Goal: Information Seeking & Learning: Find specific fact

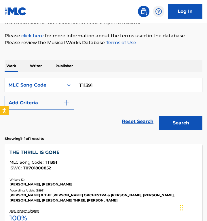
drag, startPoint x: 49, startPoint y: 79, endPoint x: 34, endPoint y: 79, distance: 15.8
click at [34, 79] on div "SearchWithCriteriad057a68b-f89b-4514-aa2c-1bf172caa801 MLC Song Code T11391" at bounding box center [103, 85] width 197 height 14
paste input "S3140Q"
click at [159, 116] on button "Search" at bounding box center [180, 123] width 43 height 14
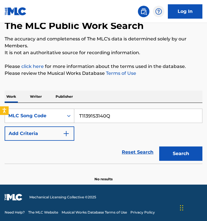
scroll to position [14, 0]
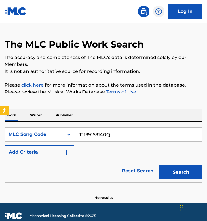
click at [138, 128] on input "T11391S3140Q" at bounding box center [138, 135] width 128 height 14
drag, startPoint x: 138, startPoint y: 120, endPoint x: 167, endPoint y: 121, distance: 28.8
click at [166, 128] on input "T11391S3140Q" at bounding box center [138, 135] width 128 height 14
paste input "Search Form"
type input "S3140Q"
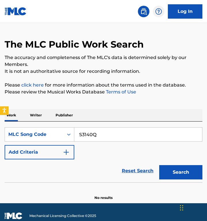
click at [159, 165] on button "Search" at bounding box center [180, 172] width 43 height 14
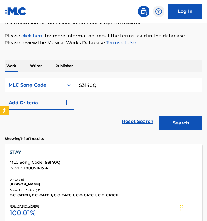
click at [89, 110] on div "Reset Search Search" at bounding box center [103, 121] width 197 height 23
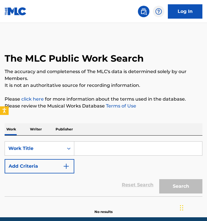
click at [83, 142] on input "Search Form" at bounding box center [138, 149] width 128 height 14
paste input "[PERSON_NAME]"
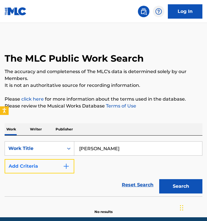
click at [66, 163] on img "Search Form" at bounding box center [66, 166] width 7 height 7
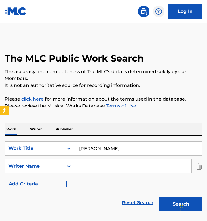
drag, startPoint x: 136, startPoint y: 134, endPoint x: 143, endPoint y: 140, distance: 9.8
click at [143, 142] on input "[PERSON_NAME]" at bounding box center [138, 149] width 128 height 14
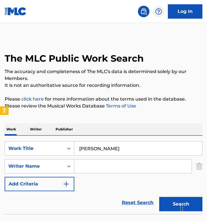
click at [143, 142] on input "[PERSON_NAME]" at bounding box center [138, 149] width 128 height 14
type input "my little bimbo"
click at [139, 160] on input "Search Form" at bounding box center [132, 167] width 117 height 14
paste input "[PERSON_NAME]"
type input "[PERSON_NAME]"
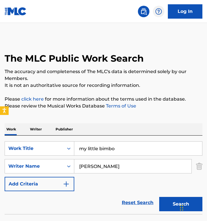
click at [159, 197] on button "Search" at bounding box center [180, 204] width 43 height 14
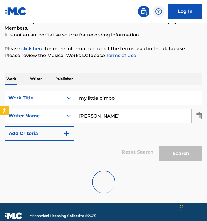
scroll to position [32, 0]
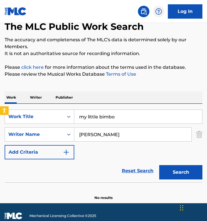
click at [159, 165] on button "Search" at bounding box center [180, 172] width 43 height 14
